Goal: Use online tool/utility

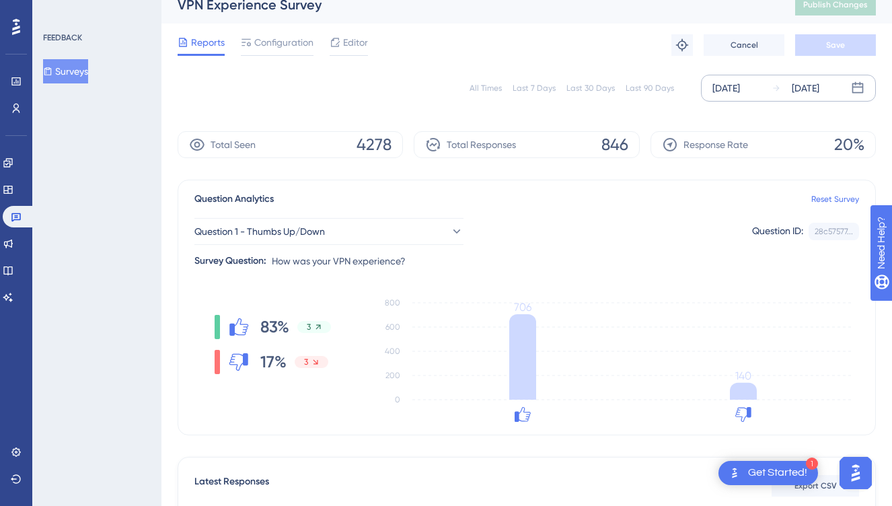
click at [777, 83] on icon at bounding box center [776, 87] width 9 height 9
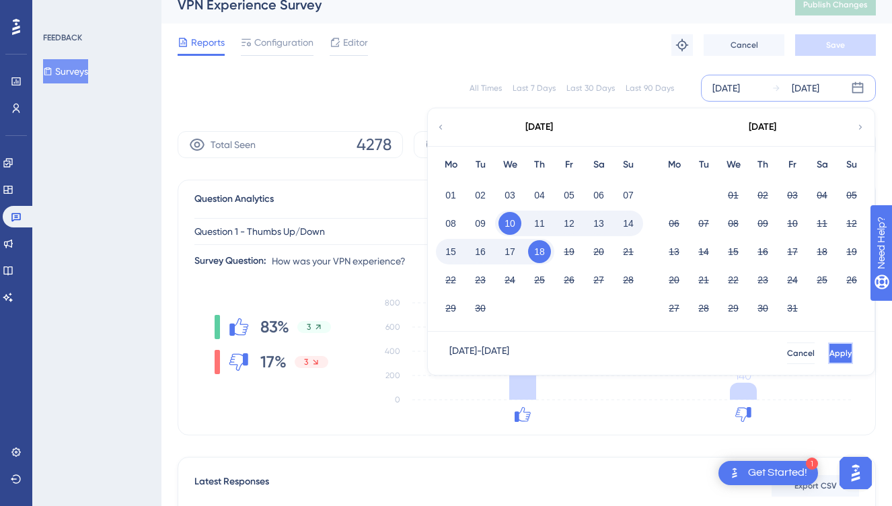
click at [848, 351] on button "Apply" at bounding box center [841, 354] width 25 height 22
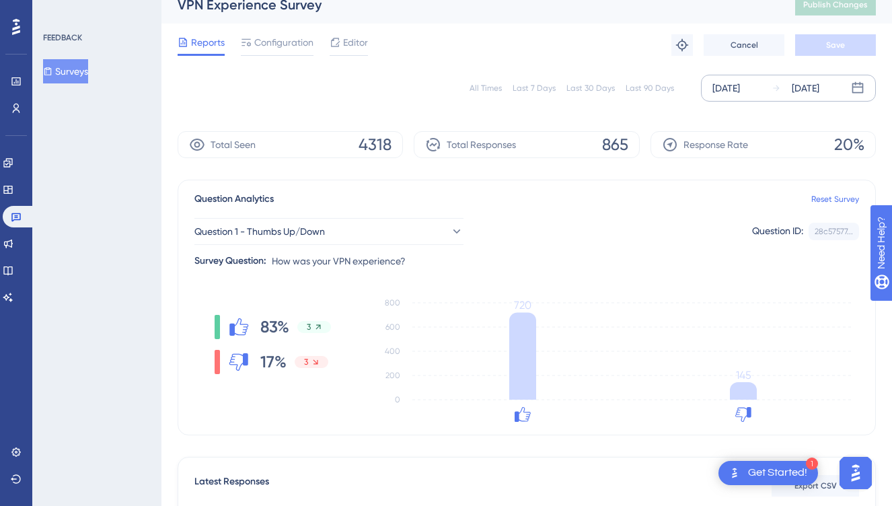
click at [739, 100] on div "[DATE] [DATE]" at bounding box center [788, 88] width 175 height 27
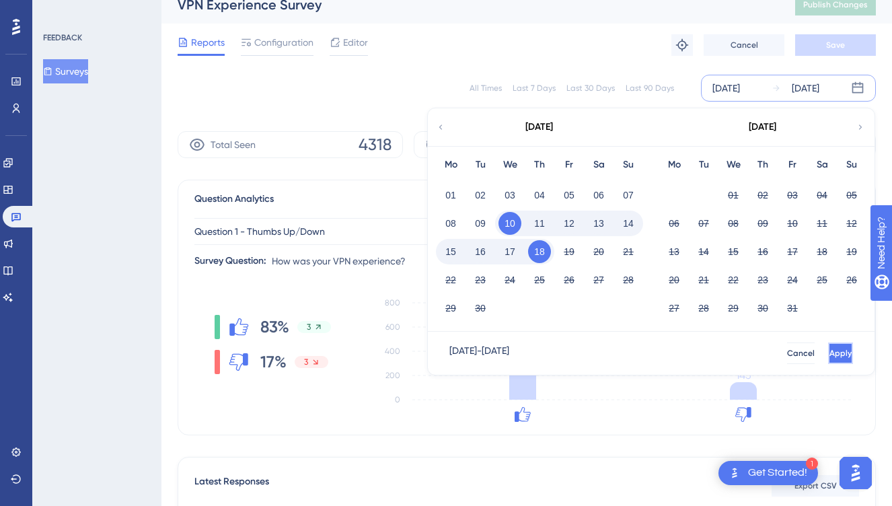
click at [830, 353] on span "Apply" at bounding box center [841, 353] width 22 height 11
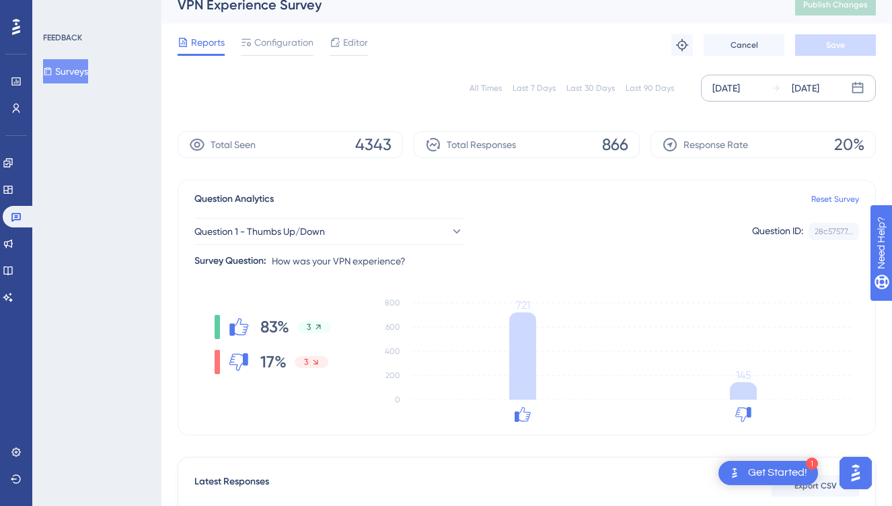
click at [775, 89] on icon at bounding box center [776, 87] width 9 height 9
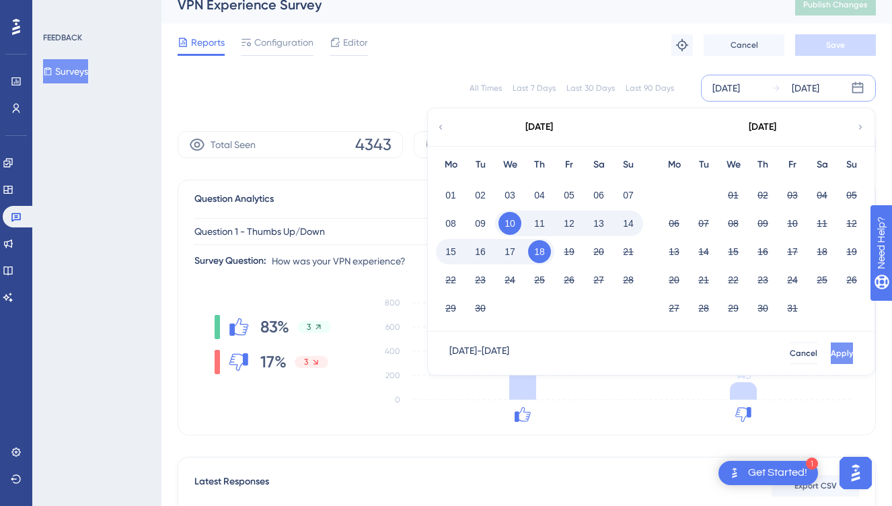
click at [831, 356] on span "Apply" at bounding box center [842, 353] width 22 height 11
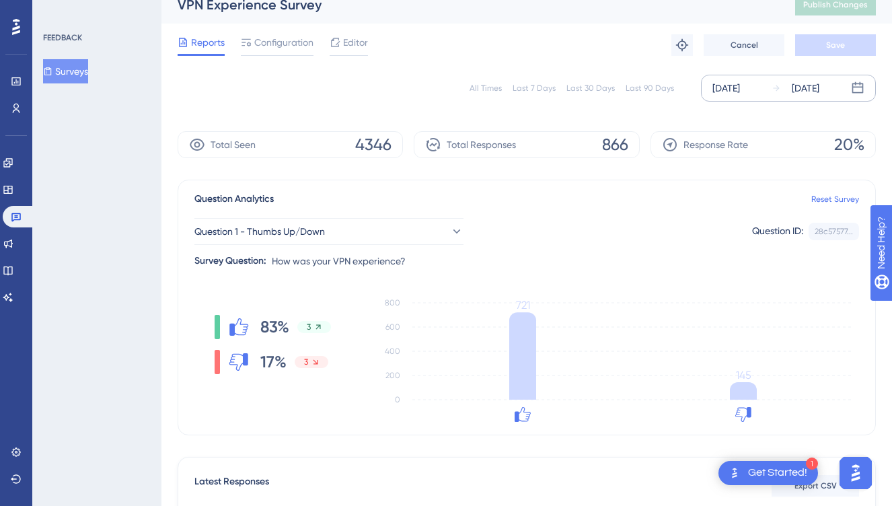
click at [820, 82] on div "[DATE]" at bounding box center [806, 88] width 28 height 16
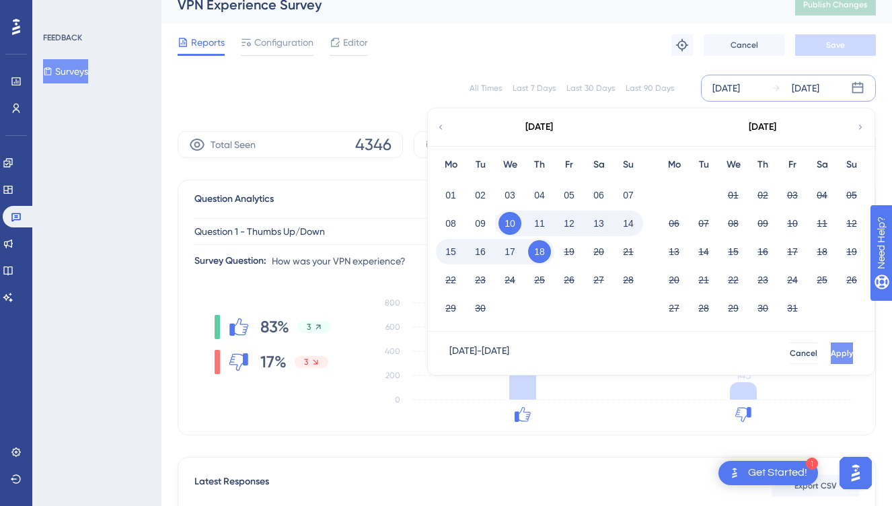
click at [831, 353] on span "Apply" at bounding box center [842, 353] width 22 height 11
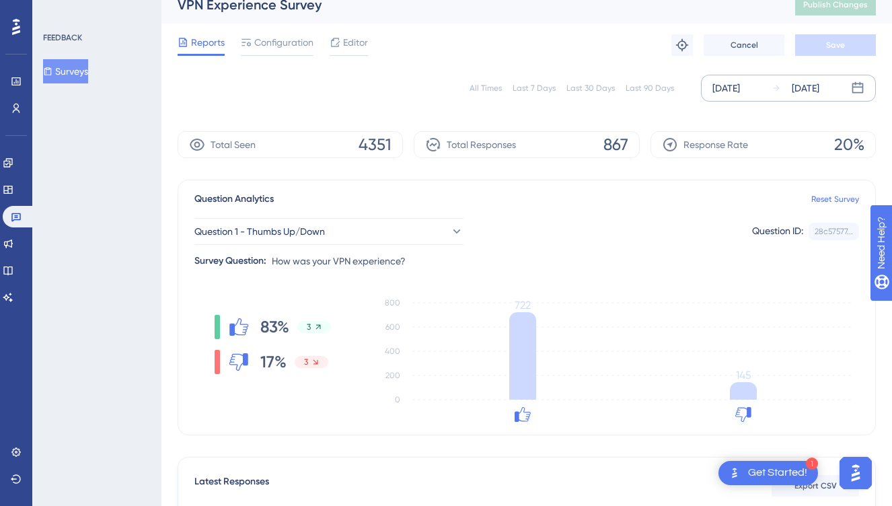
click at [808, 92] on div "[DATE]" at bounding box center [806, 88] width 28 height 16
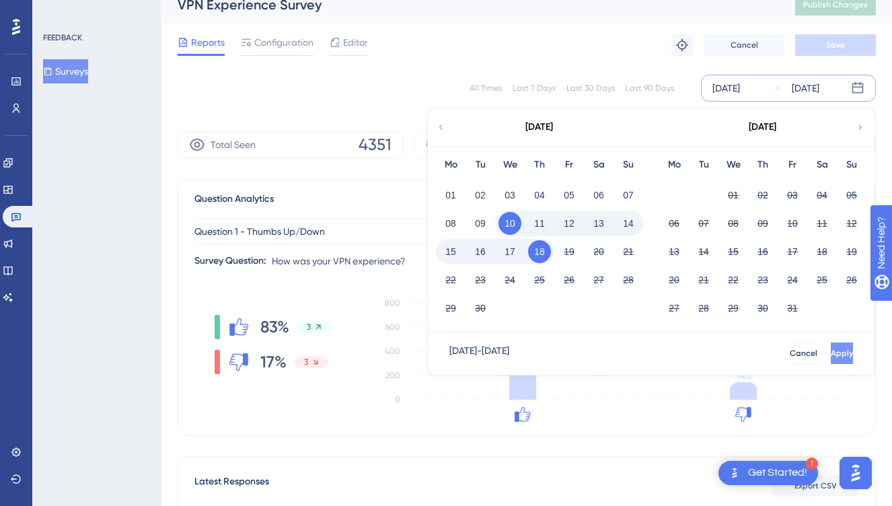
click at [831, 350] on span "Apply" at bounding box center [842, 353] width 22 height 11
